Goal: Transaction & Acquisition: Subscribe to service/newsletter

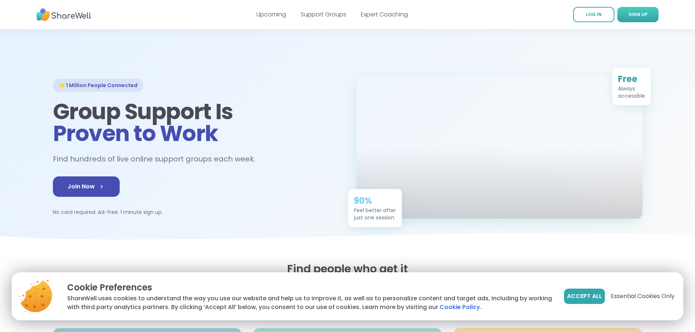
click at [635, 12] on span "SIGN UP" at bounding box center [637, 14] width 19 height 6
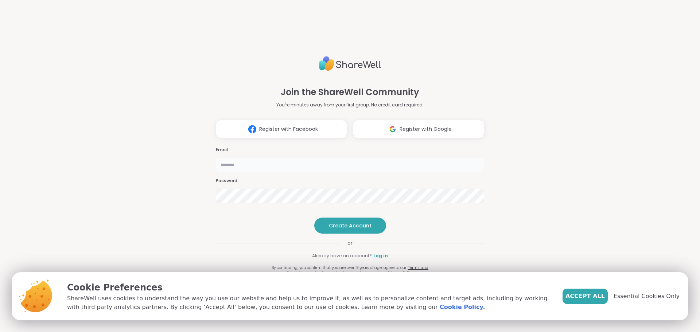
click at [281, 158] on input "email" at bounding box center [350, 165] width 268 height 15
click at [624, 216] on div "Join the ShareWell Community You're minutes away from your first group. No cred…" at bounding box center [350, 166] width 700 height 332
click at [592, 297] on span "Accept All" at bounding box center [585, 296] width 39 height 9
